Goal: Transaction & Acquisition: Purchase product/service

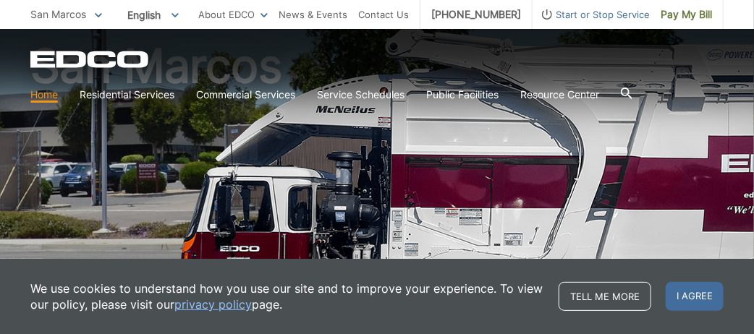
scroll to position [145, 0]
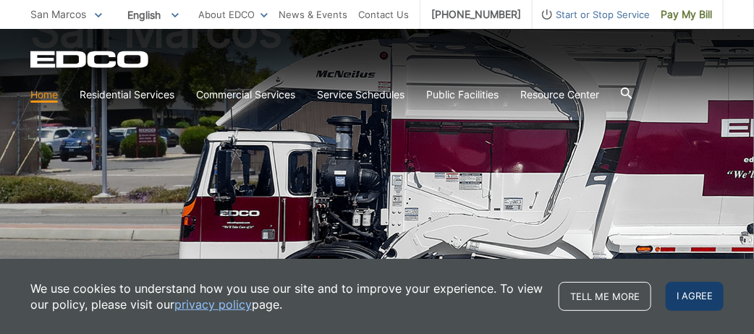
click at [689, 291] on span "I agree" at bounding box center [695, 296] width 58 height 29
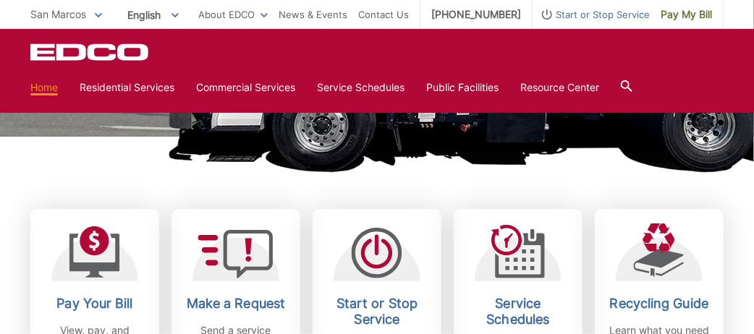
scroll to position [362, 0]
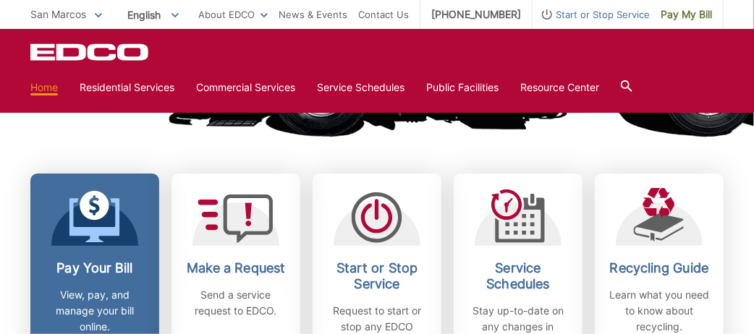
click at [87, 214] on icon at bounding box center [95, 206] width 30 height 30
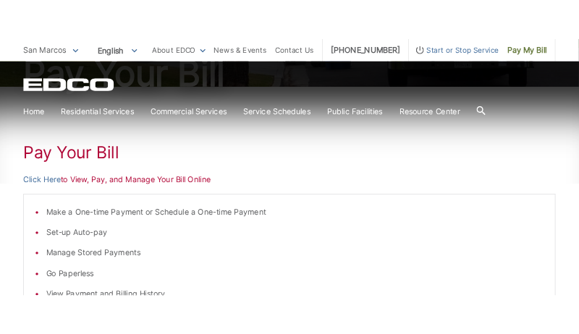
scroll to position [217, 0]
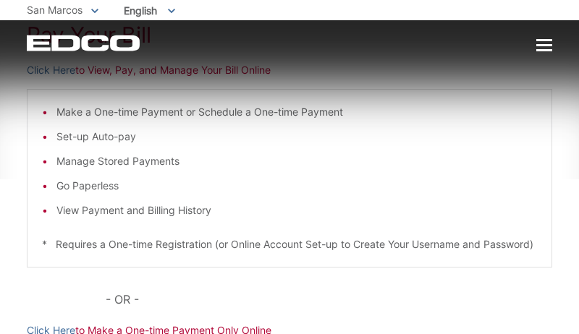
click at [78, 111] on li "Make a One-time Payment or Schedule a One-time Payment" at bounding box center [296, 112] width 480 height 16
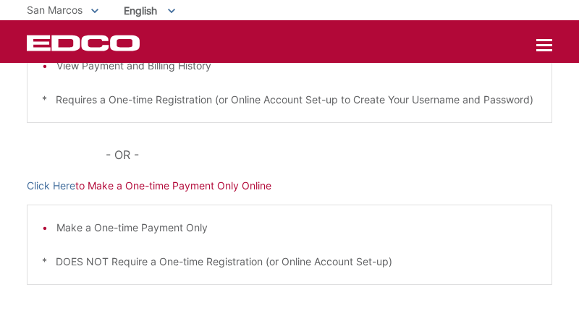
scroll to position [434, 0]
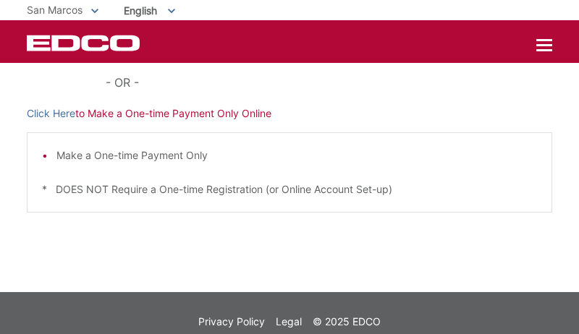
click at [128, 164] on li "Make a One-time Payment Only" at bounding box center [296, 156] width 480 height 16
click at [63, 122] on link "Click Here" at bounding box center [51, 114] width 48 height 16
